Goal: Task Accomplishment & Management: Use online tool/utility

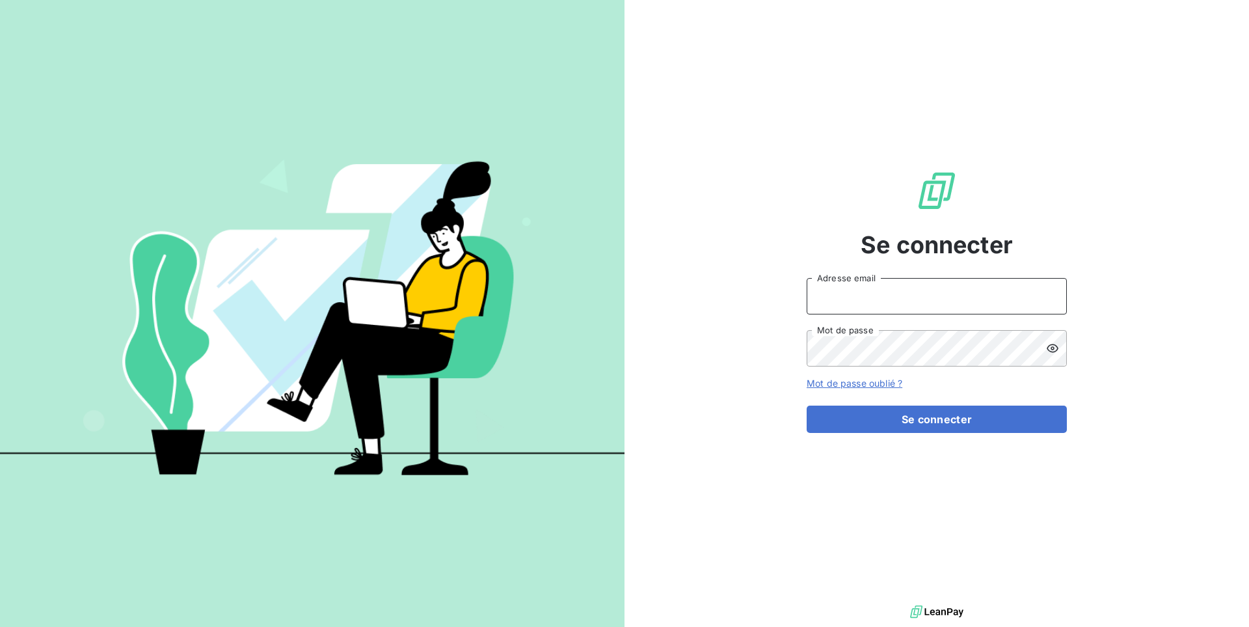
click at [859, 278] on input "Adresse email" at bounding box center [937, 296] width 260 height 36
type input "admin@sodifo"
click at [807, 405] on button "Se connecter" at bounding box center [937, 418] width 260 height 27
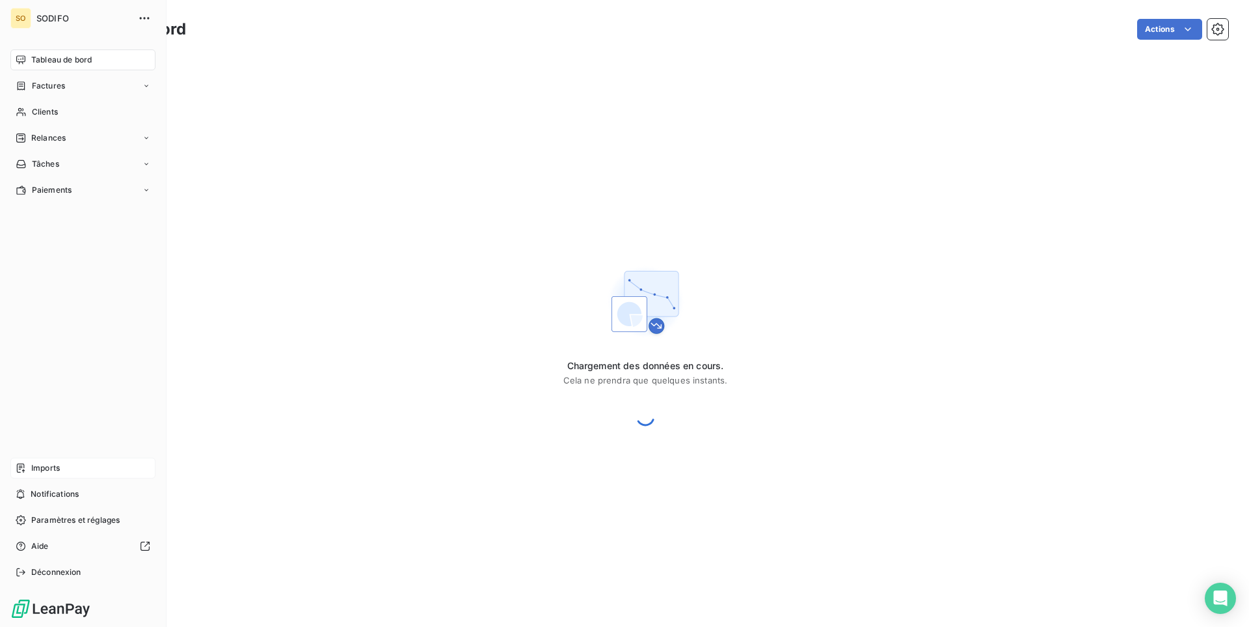
click at [52, 466] on span "Imports" at bounding box center [45, 468] width 29 height 12
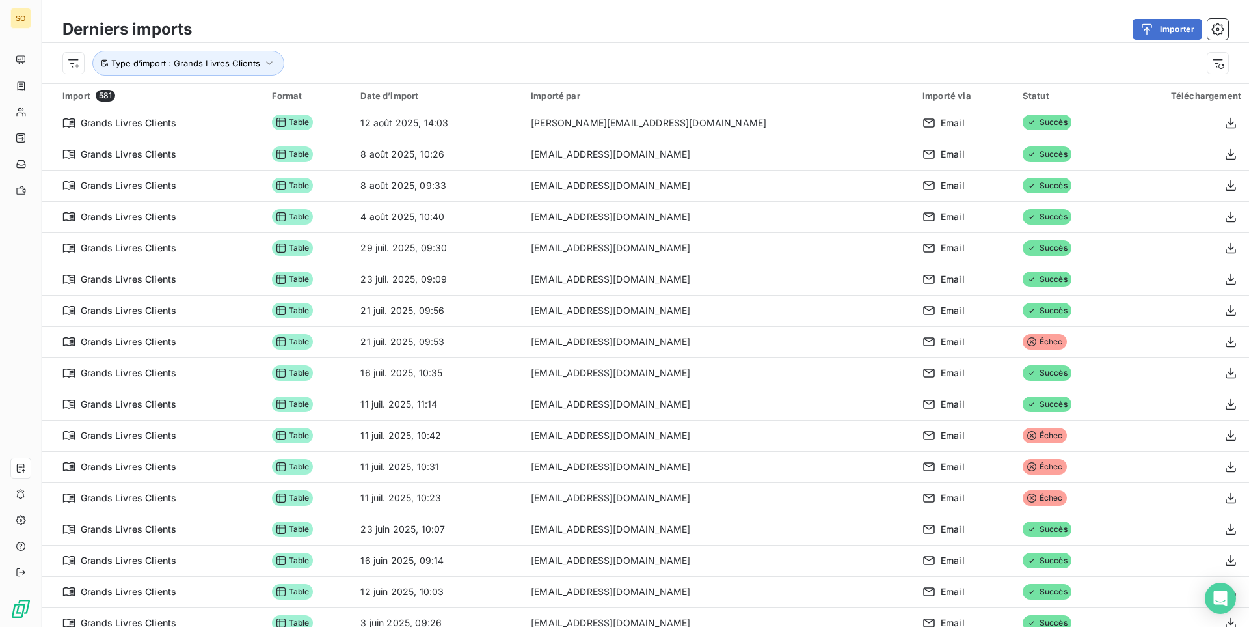
click at [815, 28] on div "Importer" at bounding box center [718, 29] width 1021 height 21
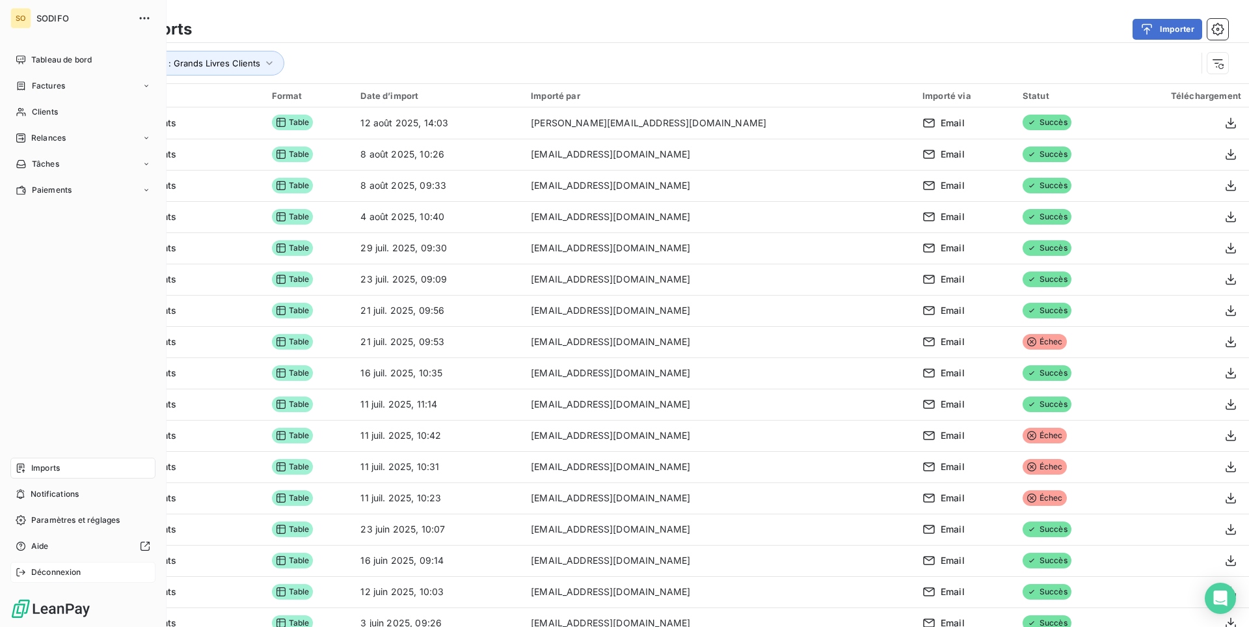
click at [51, 579] on div "Déconnexion" at bounding box center [82, 571] width 145 height 21
